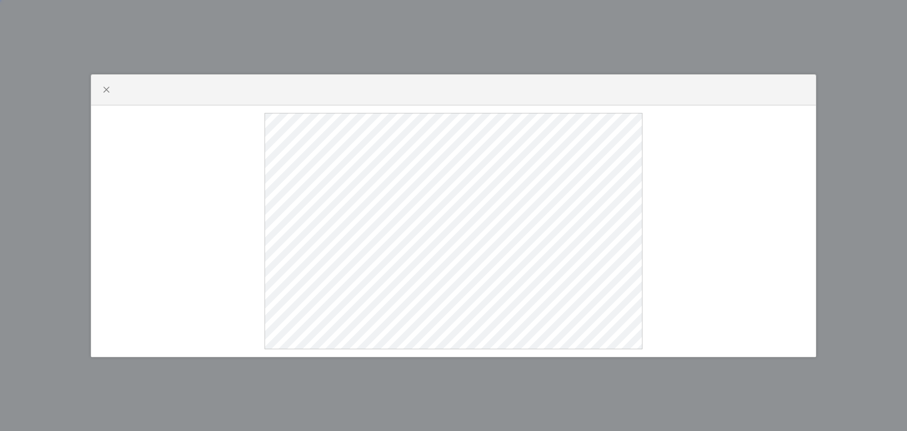
select select
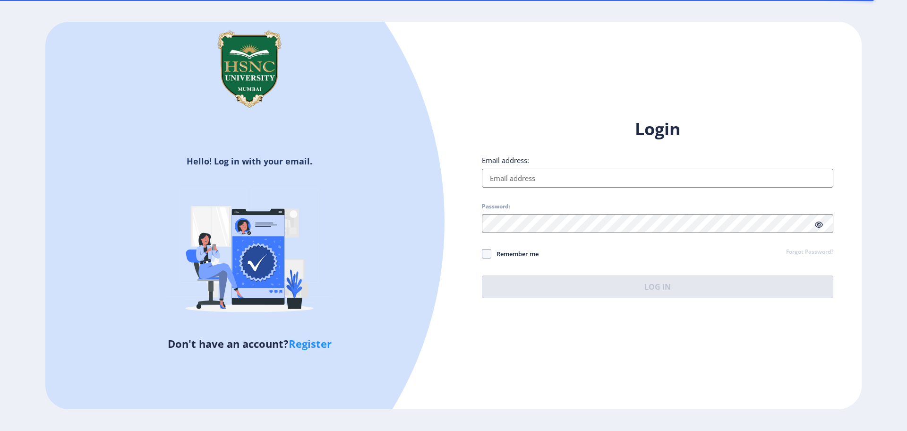
click at [496, 186] on input "Email address:" at bounding box center [657, 178] width 351 height 19
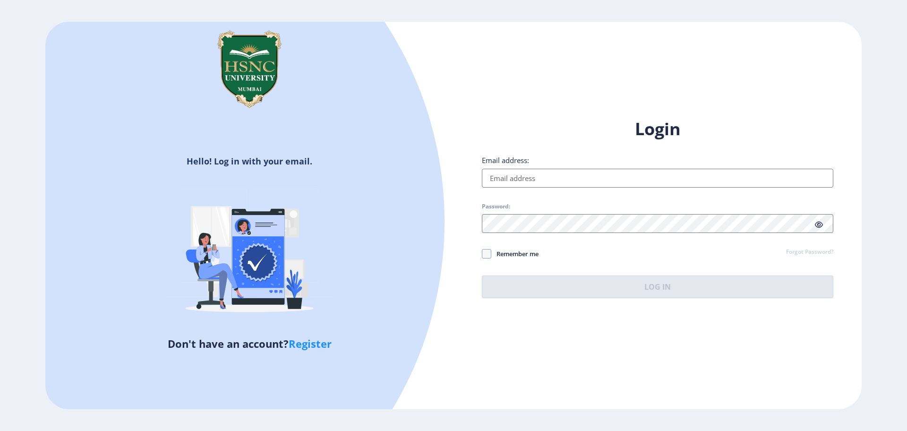
type input "[EMAIL_ADDRESS][DOMAIN_NAME]"
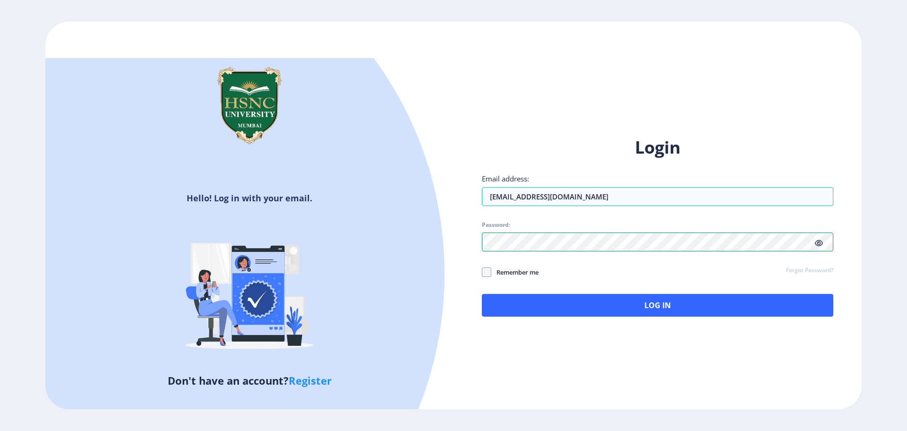
click at [818, 246] on div at bounding box center [657, 241] width 351 height 19
click at [818, 246] on icon at bounding box center [819, 243] width 8 height 7
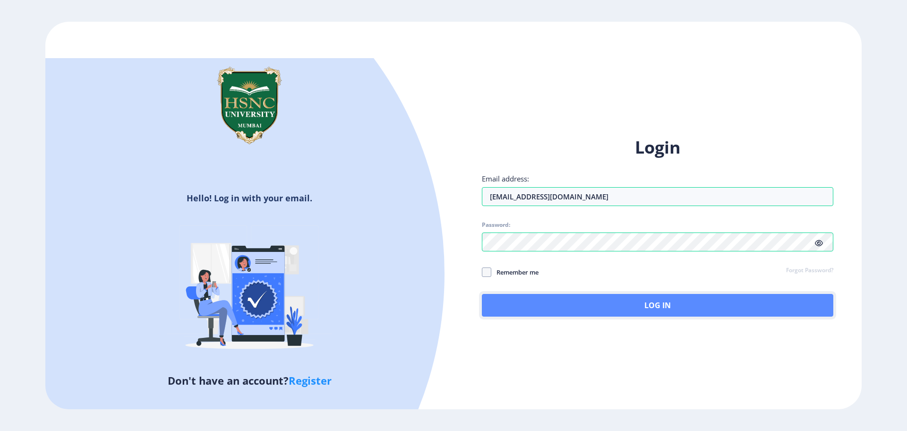
click at [608, 311] on button "Log In" at bounding box center [657, 305] width 351 height 23
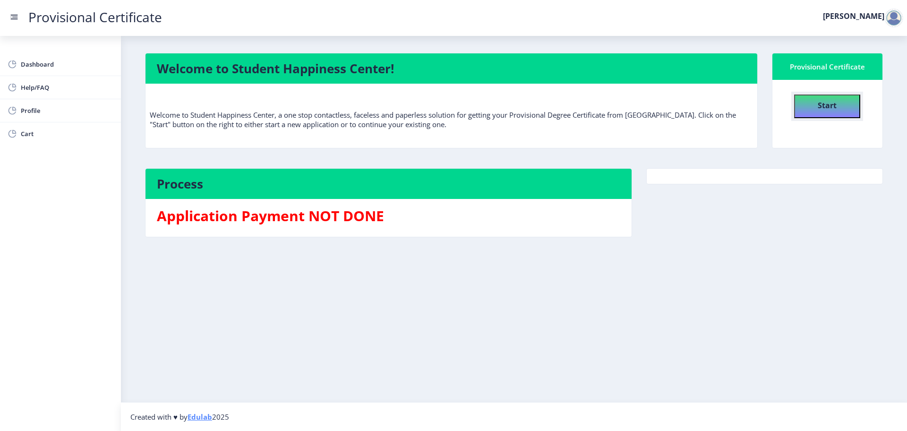
click at [836, 115] on button "Start" at bounding box center [827, 106] width 66 height 24
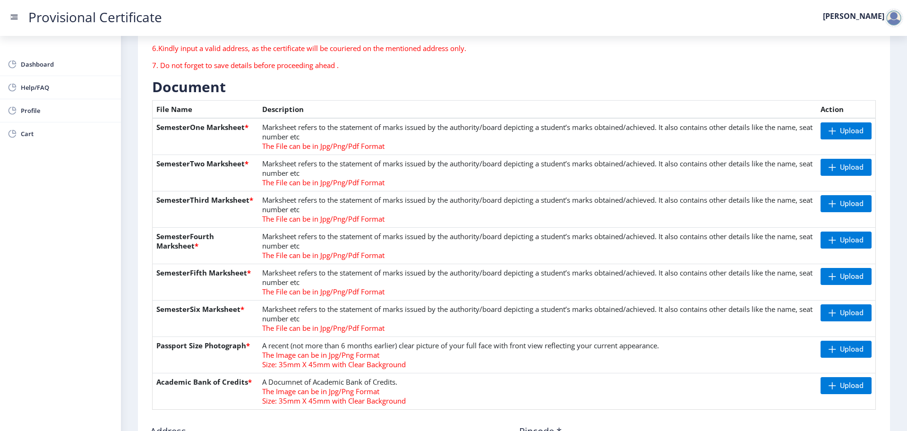
scroll to position [55, 0]
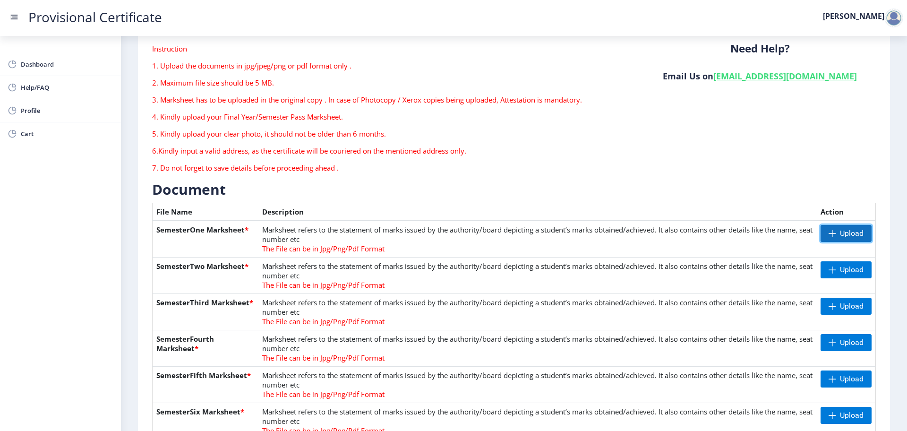
click at [834, 233] on span "Upload" at bounding box center [846, 233] width 51 height 17
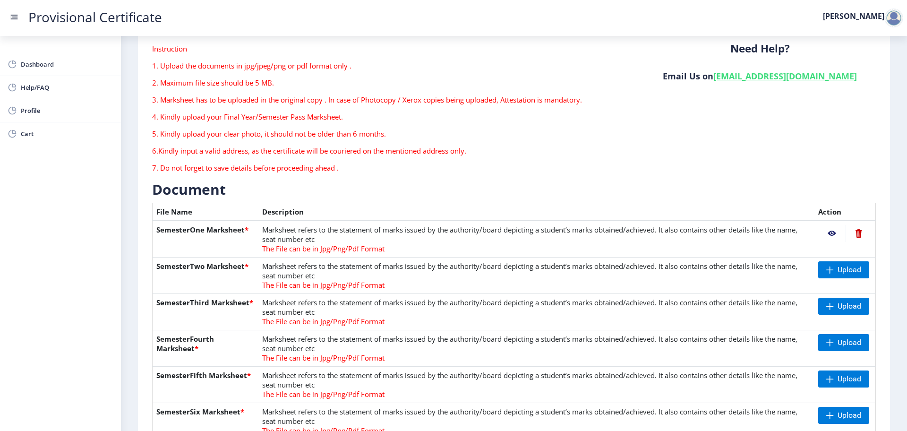
scroll to position [103, 0]
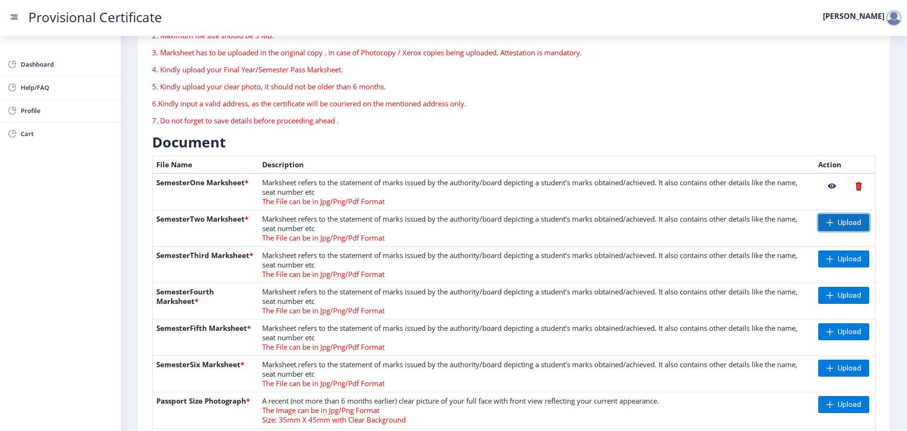
click at [848, 218] on span "Upload" at bounding box center [850, 222] width 24 height 9
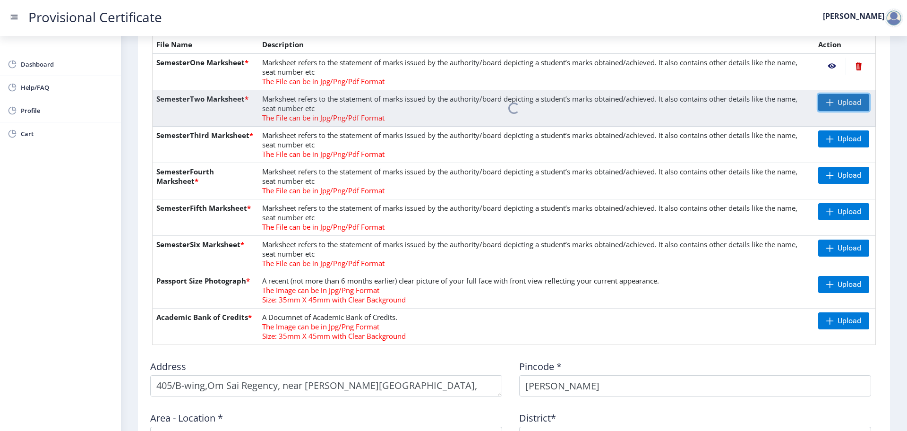
scroll to position [232, 0]
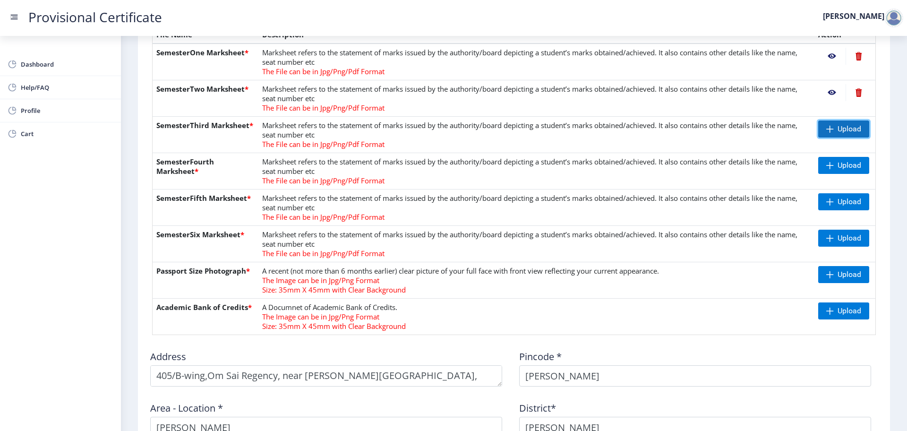
click at [851, 128] on span "Upload" at bounding box center [850, 128] width 24 height 9
click at [833, 161] on span "Upload" at bounding box center [843, 165] width 51 height 17
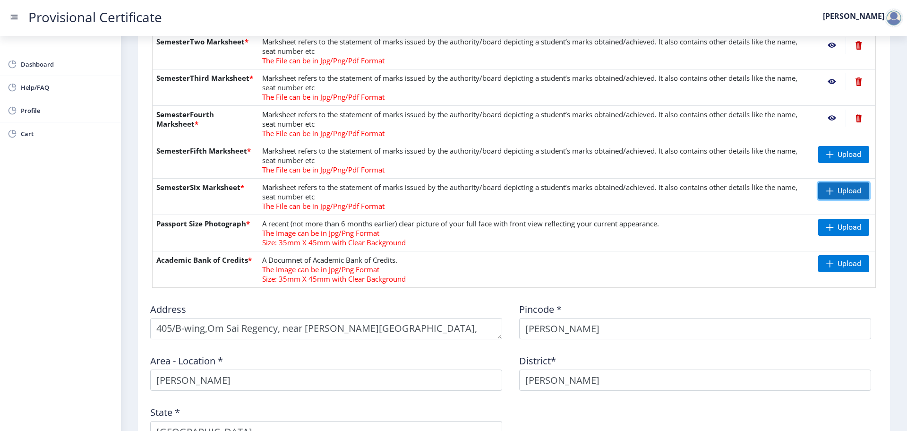
click at [862, 193] on span "Upload" at bounding box center [843, 190] width 51 height 17
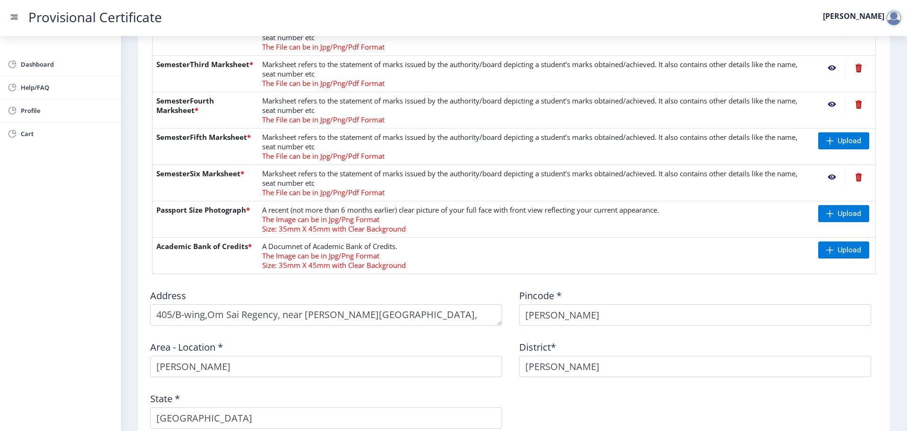
scroll to position [291, 0]
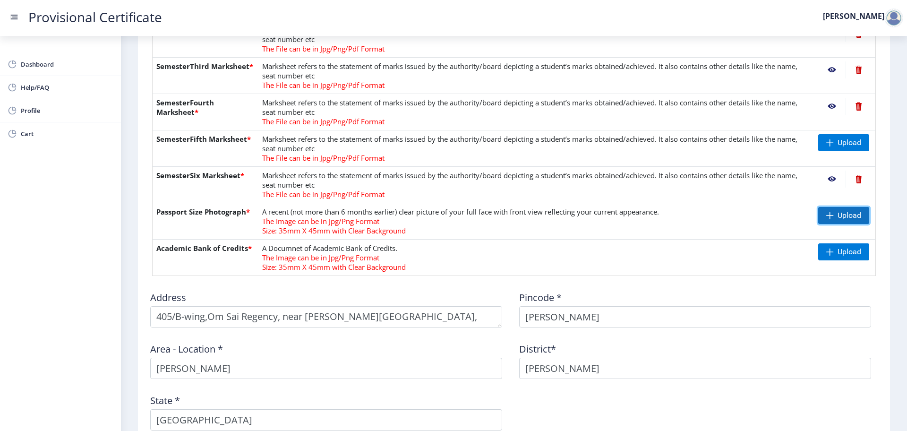
click at [832, 211] on span "Upload" at bounding box center [843, 215] width 51 height 17
click at [838, 247] on span "Upload" at bounding box center [850, 251] width 24 height 9
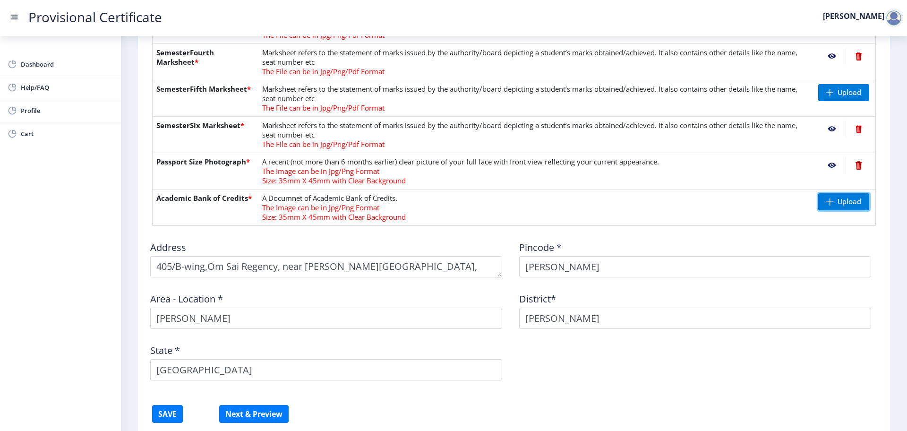
scroll to position [410, 0]
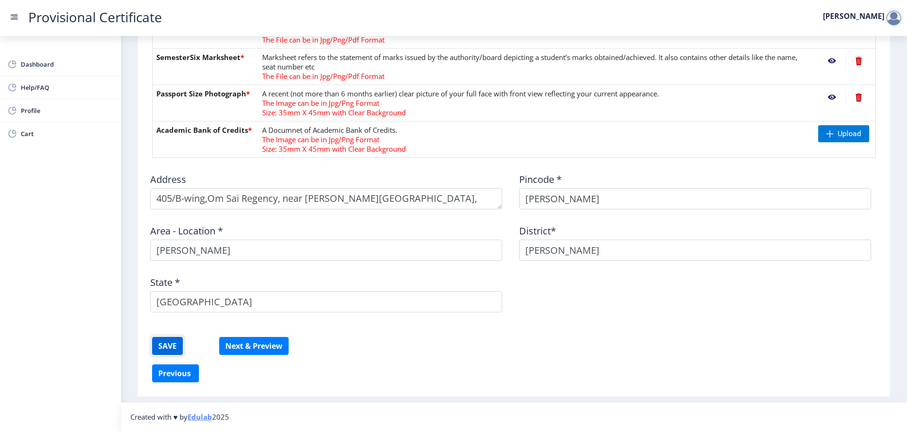
click at [174, 348] on button "SAVE" at bounding box center [167, 346] width 31 height 18
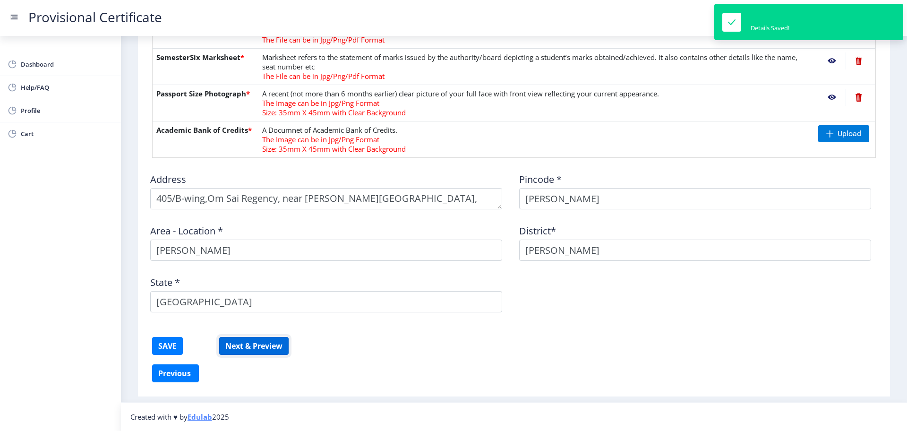
click at [260, 344] on button "Next & Preview" at bounding box center [253, 346] width 69 height 18
